Goal: Information Seeking & Learning: Learn about a topic

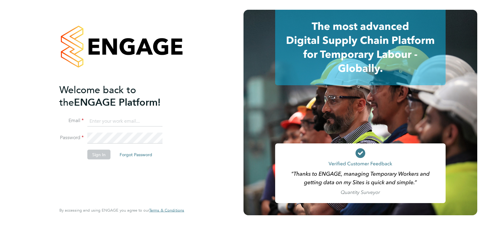
type input "[PERSON_NAME][EMAIL_ADDRESS][PERSON_NAME][DOMAIN_NAME]"
click at [104, 158] on button "Sign In" at bounding box center [98, 154] width 23 height 10
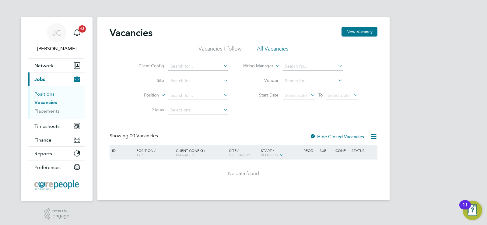
click at [41, 94] on link "Positions" at bounding box center [44, 94] width 20 height 6
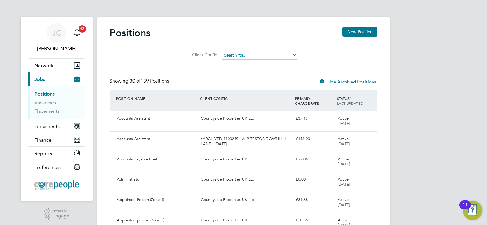
click at [254, 55] on input at bounding box center [259, 55] width 75 height 9
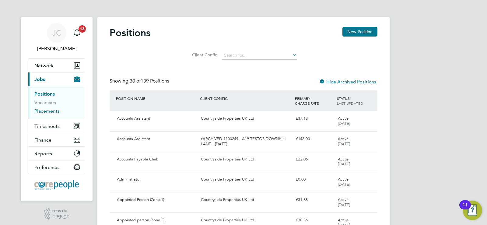
click at [42, 108] on link "Placements" at bounding box center [46, 111] width 25 height 6
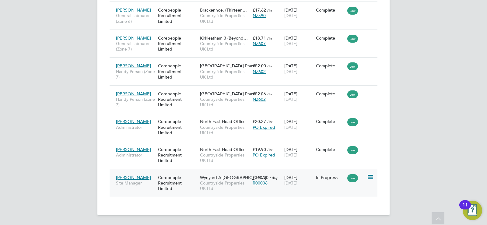
click at [230, 180] on span "Countryside Properties UK Ltd" at bounding box center [225, 185] width 50 height 11
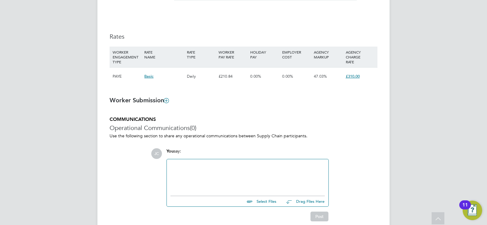
scroll to position [424, 0]
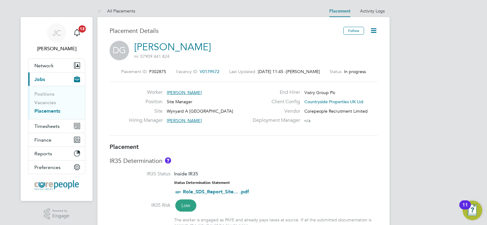
click at [372, 27] on icon at bounding box center [374, 31] width 8 height 8
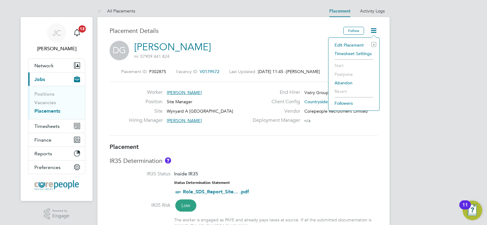
click at [304, 51] on div "DG David Gray m: 07909 441 824" at bounding box center [244, 51] width 268 height 21
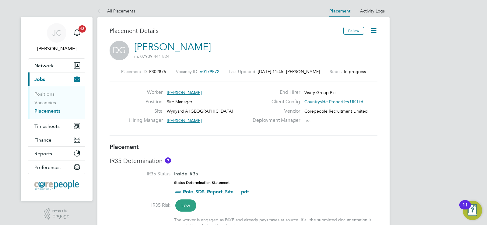
click at [217, 71] on span "V0179572" at bounding box center [210, 71] width 20 height 5
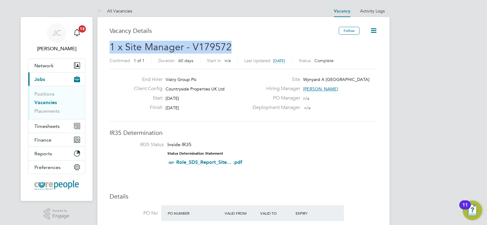
drag, startPoint x: 232, startPoint y: 45, endPoint x: 110, endPoint y: 50, distance: 122.4
click at [110, 50] on h2 "1 x Site Manager - V179572 Confirmed 1 of 1 Duration 60 days Start In n/a Last …" at bounding box center [244, 54] width 268 height 26
copy span "1 x Site Manager - V179572"
click at [40, 102] on link "Vacancies" at bounding box center [45, 103] width 23 height 6
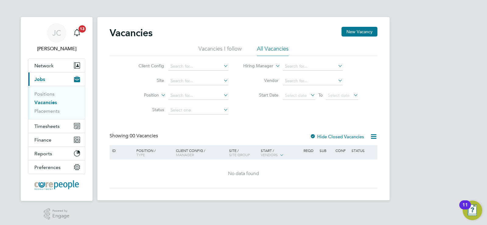
click at [45, 101] on link "Vacancies" at bounding box center [45, 103] width 23 height 6
